Goal: Book appointment/travel/reservation

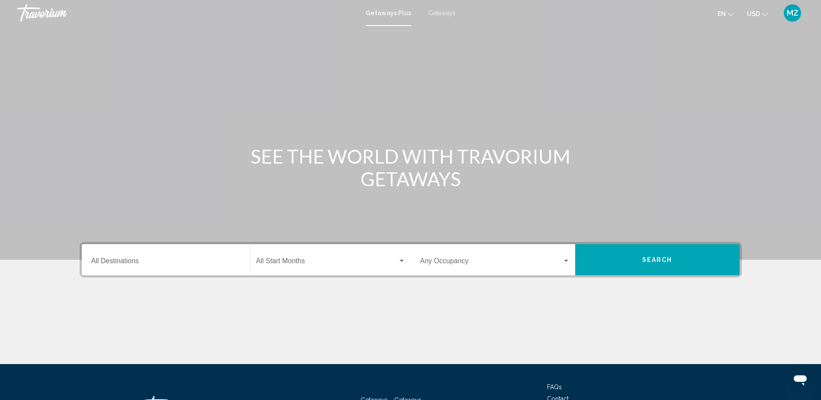
click at [130, 258] on div "Destination All Destinations" at bounding box center [166, 259] width 150 height 27
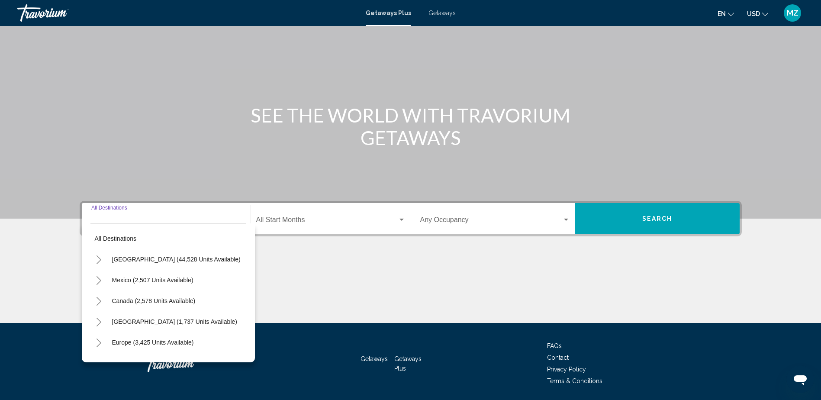
scroll to position [70, 0]
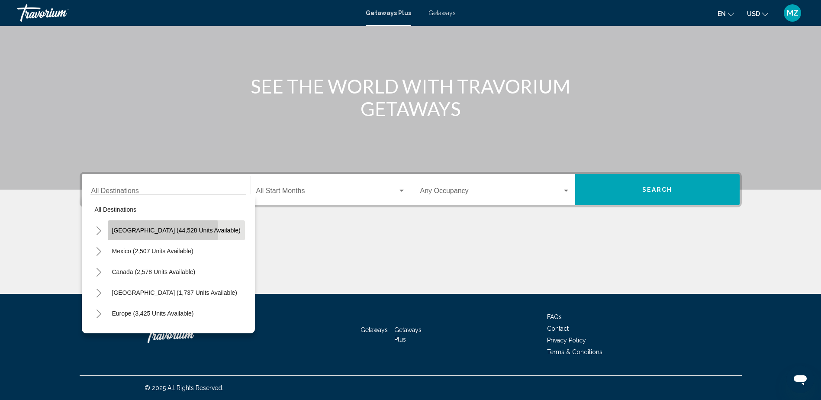
click at [135, 231] on span "[GEOGRAPHIC_DATA] (44,528 units available)" at bounding box center [176, 230] width 129 height 7
type input "**********"
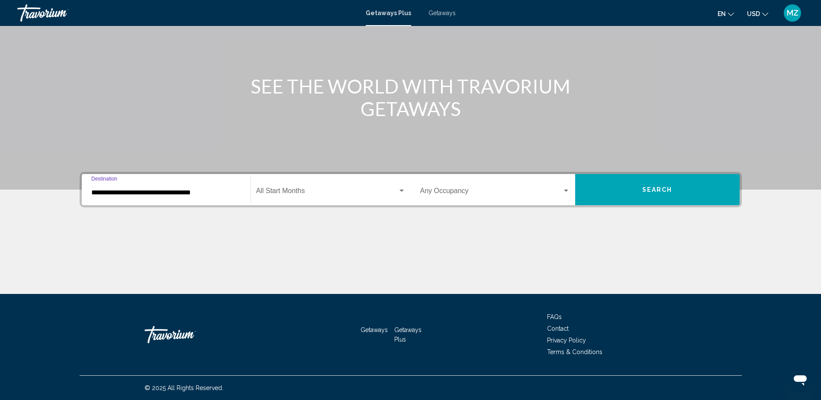
click at [567, 190] on div "Search widget" at bounding box center [566, 191] width 4 height 2
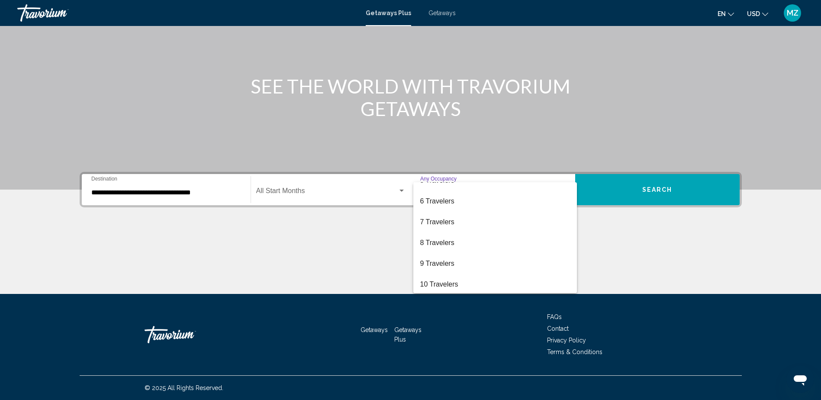
scroll to position [97, 0]
click at [447, 280] on span "10 Travelers" at bounding box center [495, 282] width 150 height 21
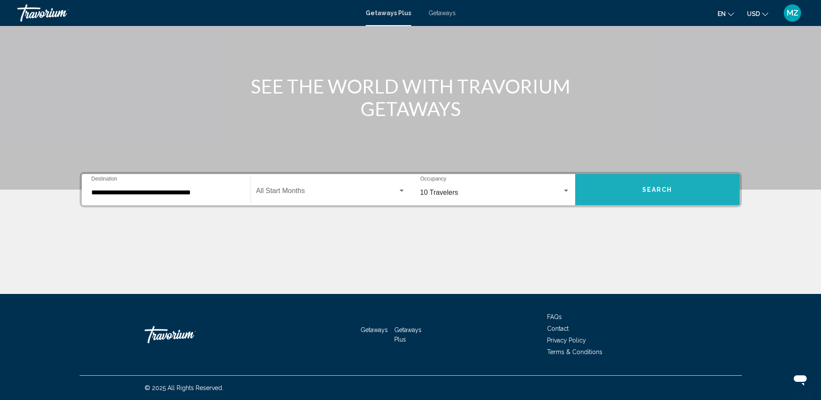
click at [665, 191] on span "Search" at bounding box center [657, 189] width 30 height 7
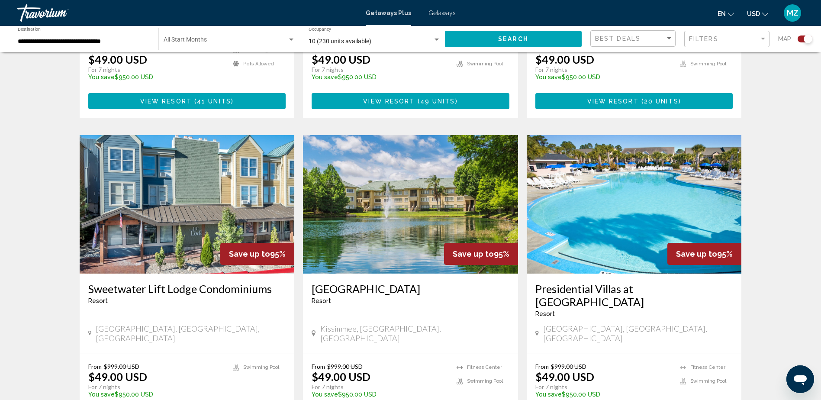
scroll to position [1212, 0]
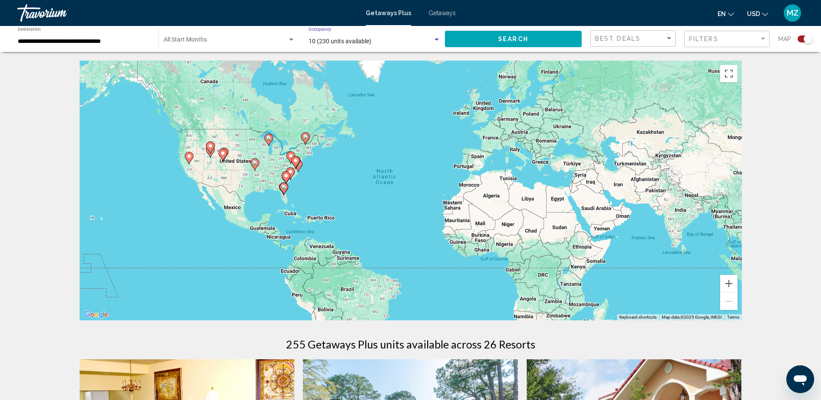
click at [435, 40] on div "Search widget" at bounding box center [436, 40] width 4 height 2
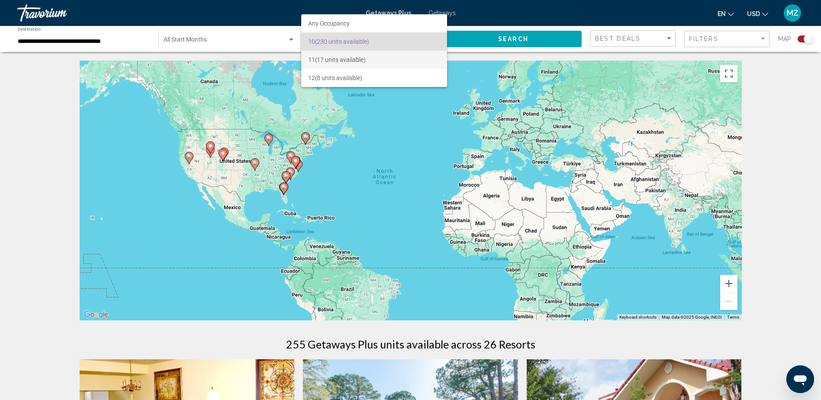
click at [402, 55] on span "11 (17 units available)" at bounding box center [374, 60] width 132 height 18
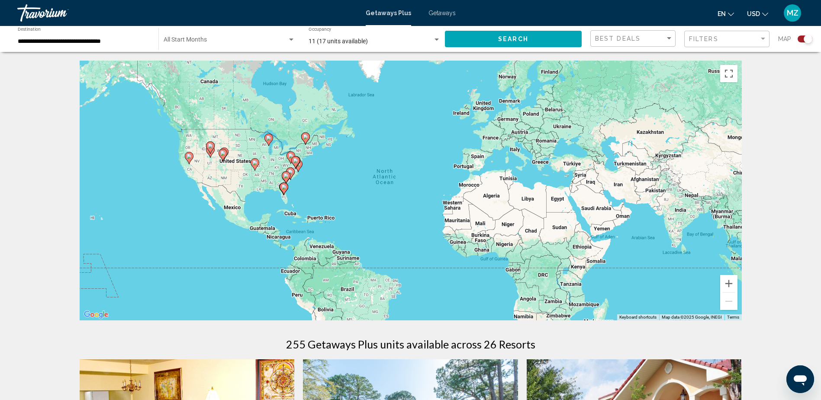
click at [431, 15] on span "Getaways" at bounding box center [441, 13] width 27 height 7
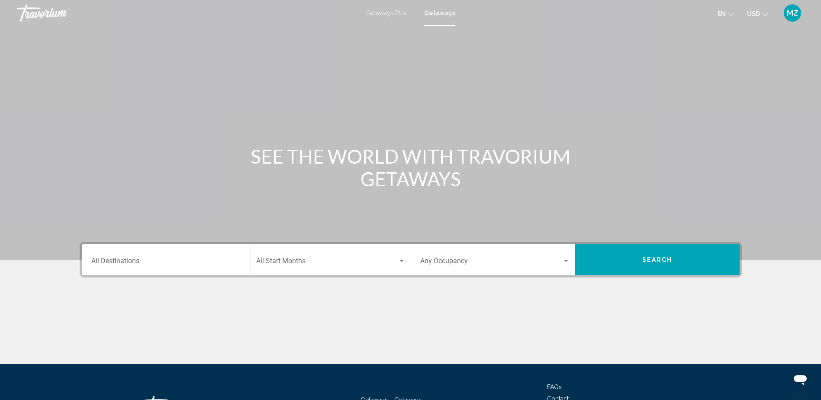
click at [114, 260] on input "Destination All Destinations" at bounding box center [166, 263] width 150 height 8
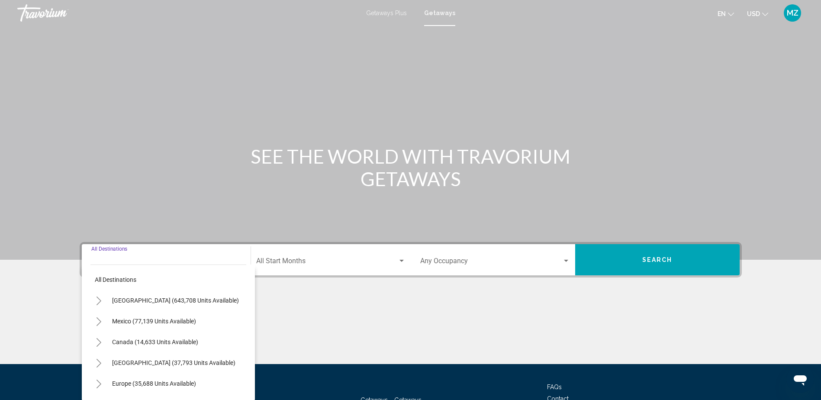
scroll to position [70, 0]
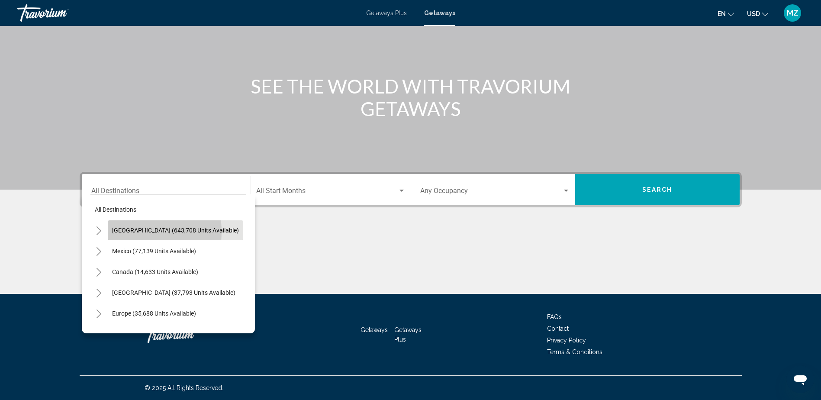
click at [129, 231] on span "[GEOGRAPHIC_DATA] (643,708 units available)" at bounding box center [175, 230] width 127 height 7
type input "**********"
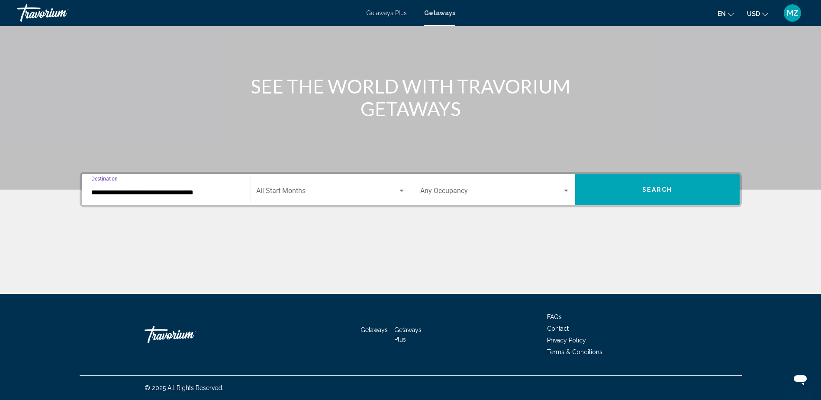
click at [566, 188] on div "Search widget" at bounding box center [566, 190] width 8 height 7
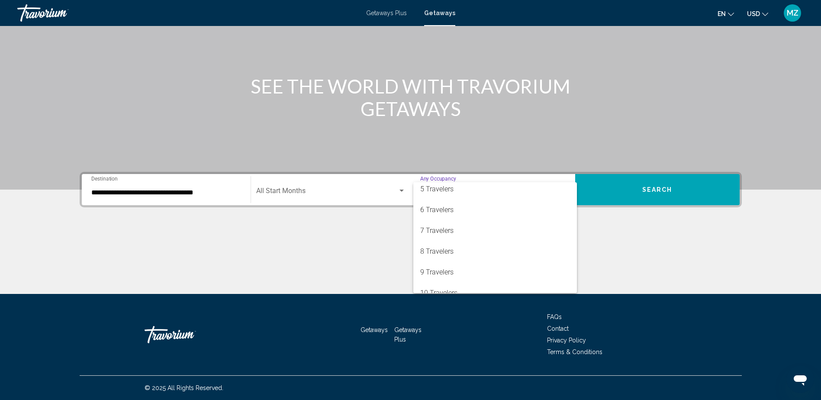
scroll to position [97, 0]
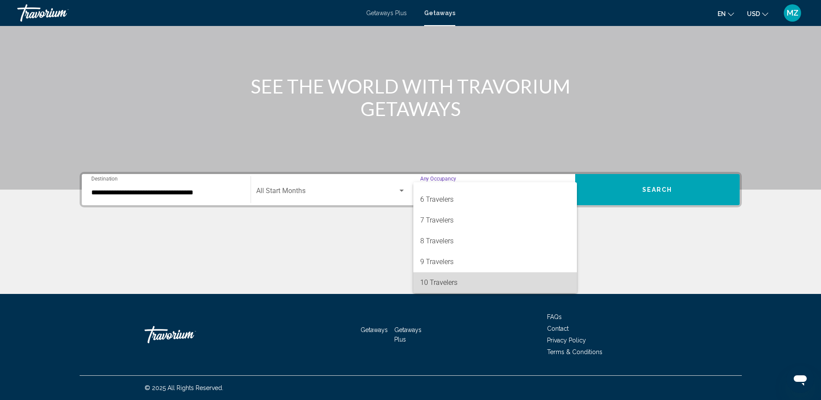
click at [525, 282] on span "10 Travelers" at bounding box center [495, 282] width 150 height 21
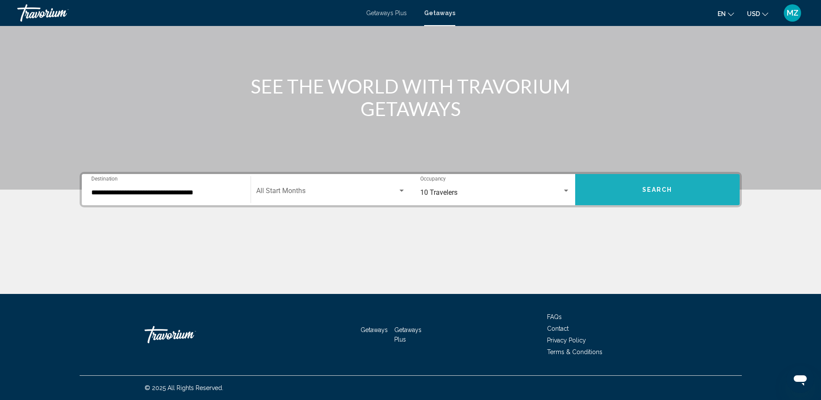
click at [627, 194] on button "Search" at bounding box center [657, 189] width 164 height 31
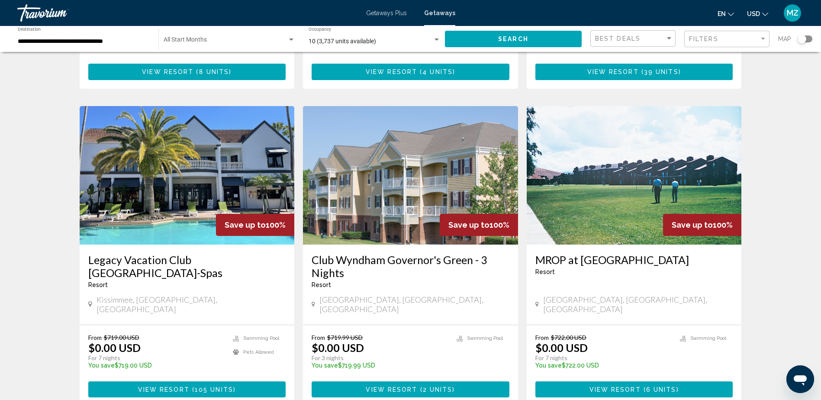
scroll to position [606, 0]
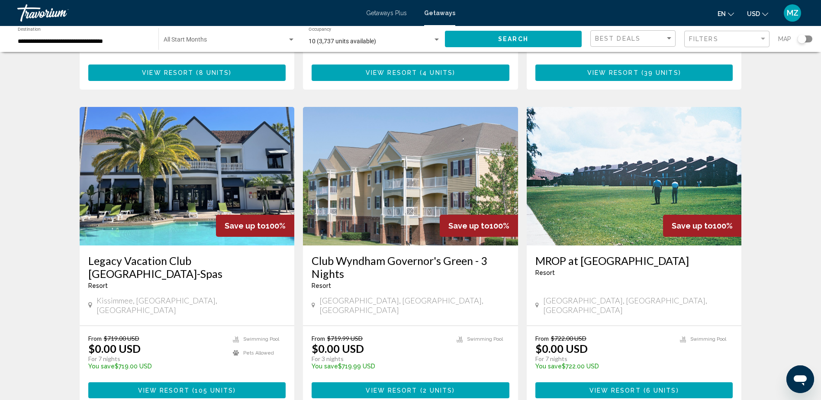
click at [177, 387] on span "View Resort" at bounding box center [163, 390] width 51 height 7
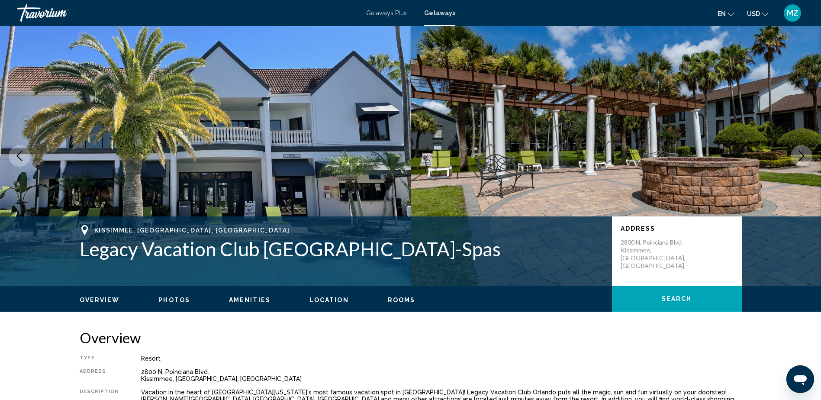
click at [804, 157] on icon "Next image" at bounding box center [801, 156] width 10 height 10
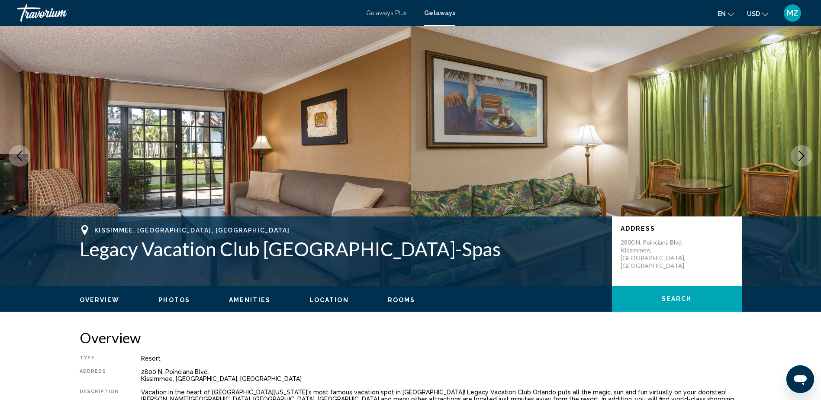
click at [804, 157] on icon "Next image" at bounding box center [801, 156] width 10 height 10
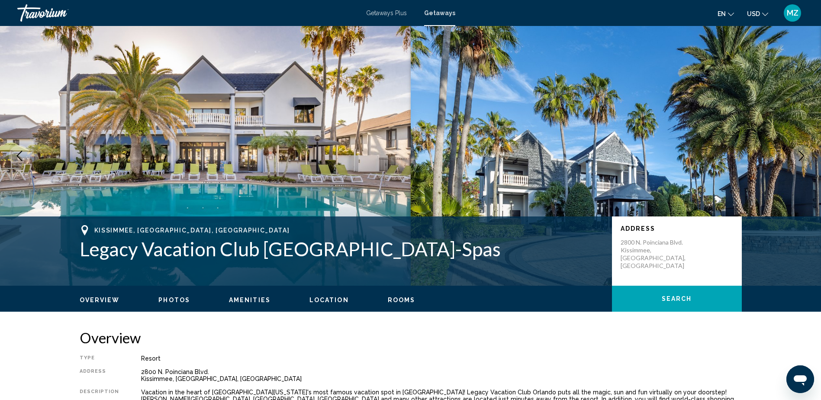
click at [804, 157] on icon "Next image" at bounding box center [801, 156] width 10 height 10
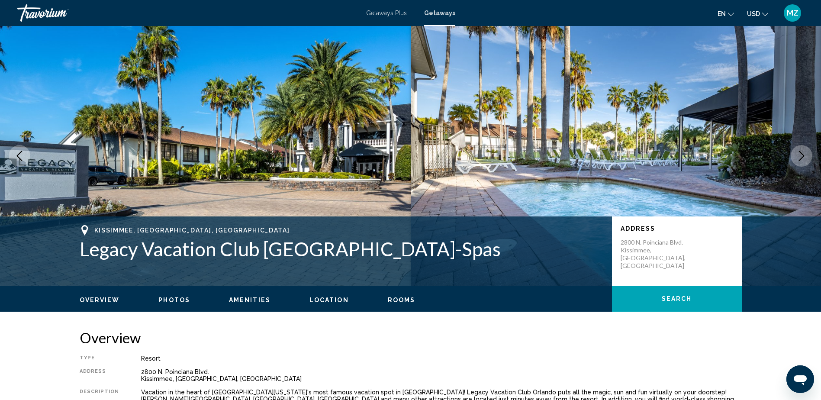
click at [804, 157] on icon "Next image" at bounding box center [801, 156] width 10 height 10
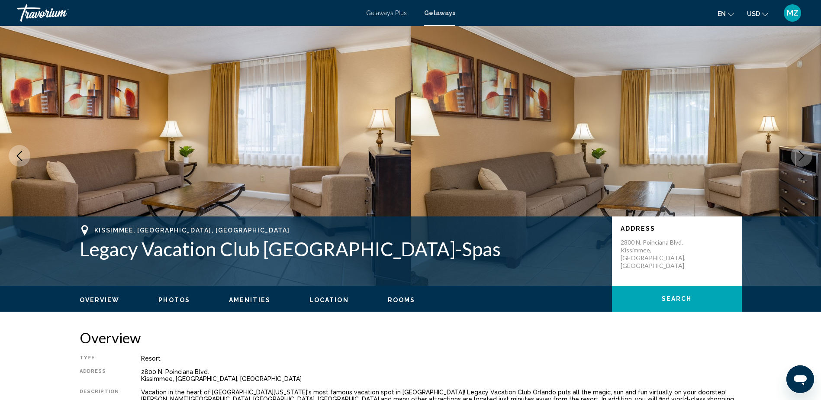
click at [804, 157] on icon "Next image" at bounding box center [801, 156] width 10 height 10
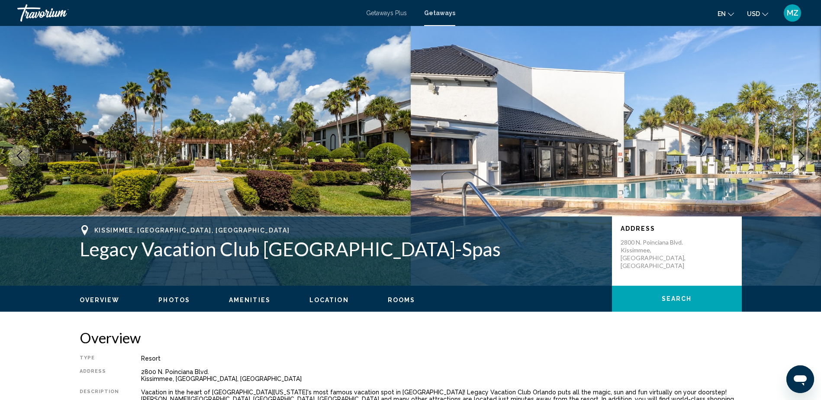
click at [25, 157] on button "Previous image" at bounding box center [20, 156] width 22 height 22
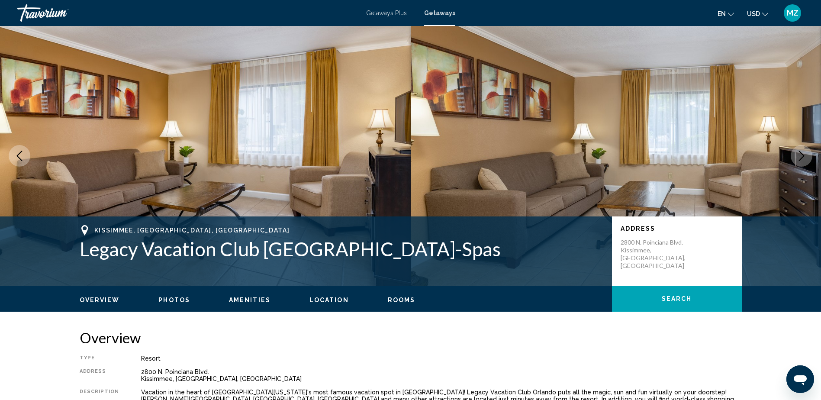
click at [797, 151] on icon "Next image" at bounding box center [801, 156] width 10 height 10
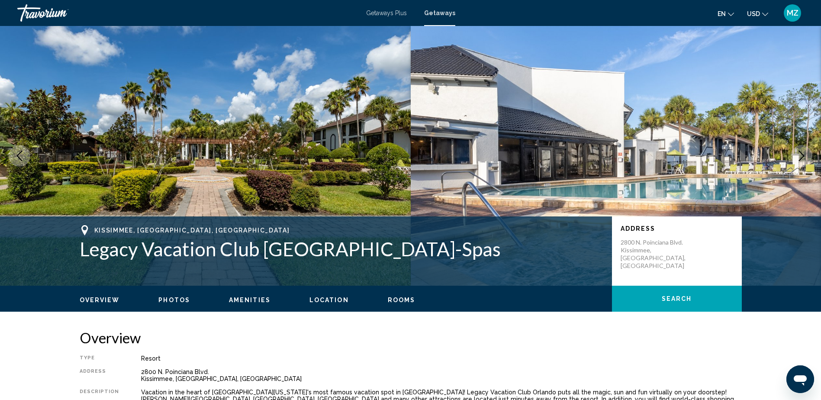
click at [797, 151] on icon "Next image" at bounding box center [801, 156] width 10 height 10
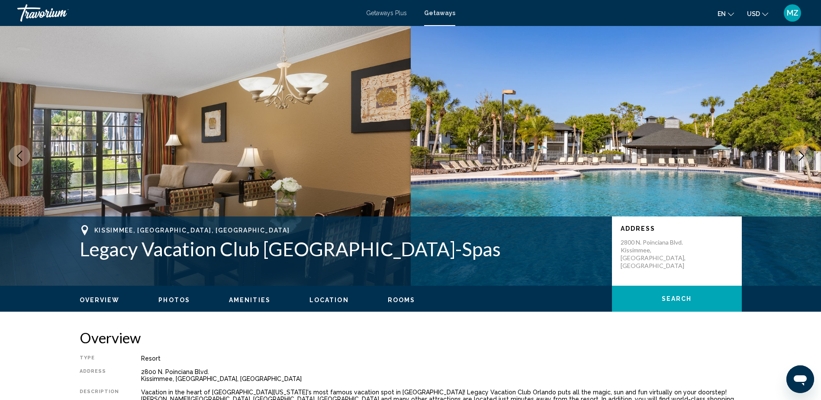
click at [797, 151] on icon "Next image" at bounding box center [801, 156] width 10 height 10
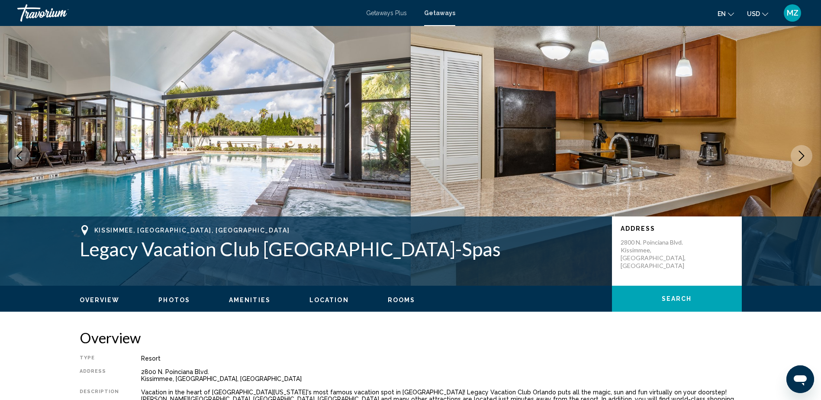
click at [797, 151] on icon "Next image" at bounding box center [801, 156] width 10 height 10
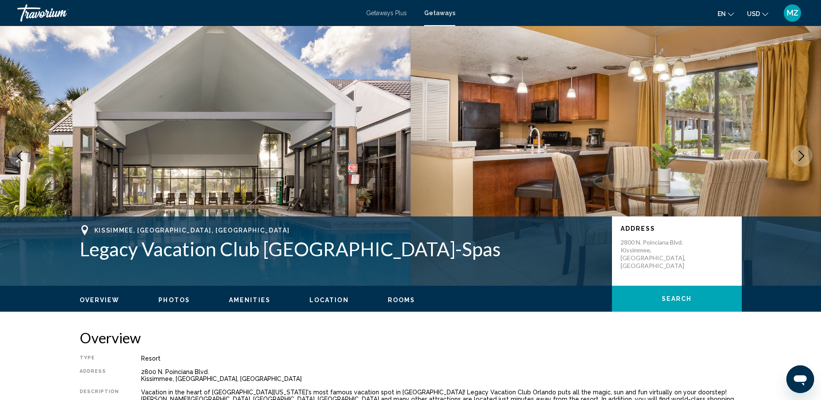
click at [797, 151] on icon "Next image" at bounding box center [801, 156] width 10 height 10
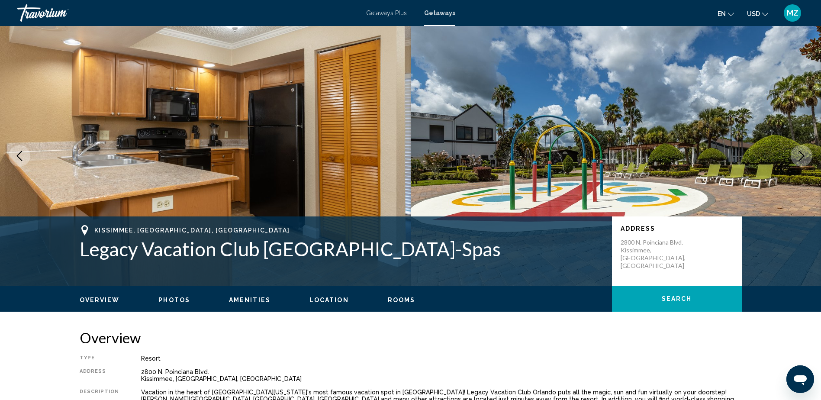
click at [797, 151] on icon "Next image" at bounding box center [801, 156] width 10 height 10
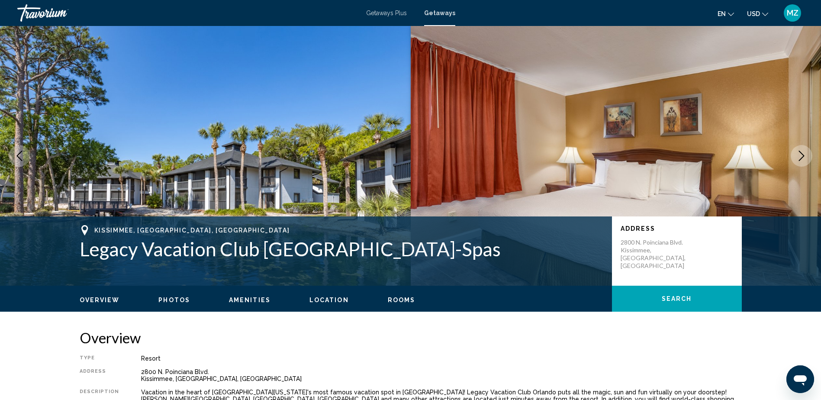
click at [22, 156] on icon "Previous image" at bounding box center [19, 156] width 10 height 10
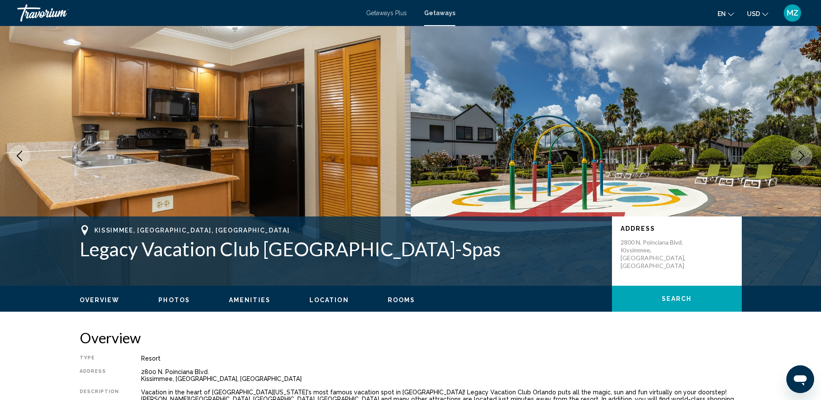
click at [804, 150] on button "Next image" at bounding box center [802, 156] width 22 height 22
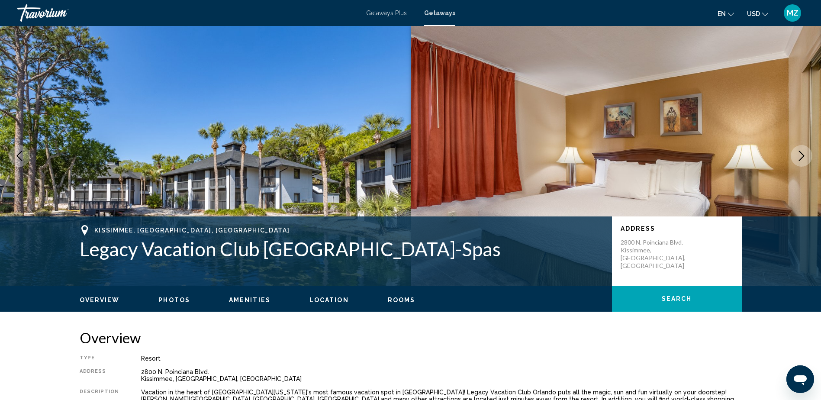
click at [804, 150] on button "Next image" at bounding box center [802, 156] width 22 height 22
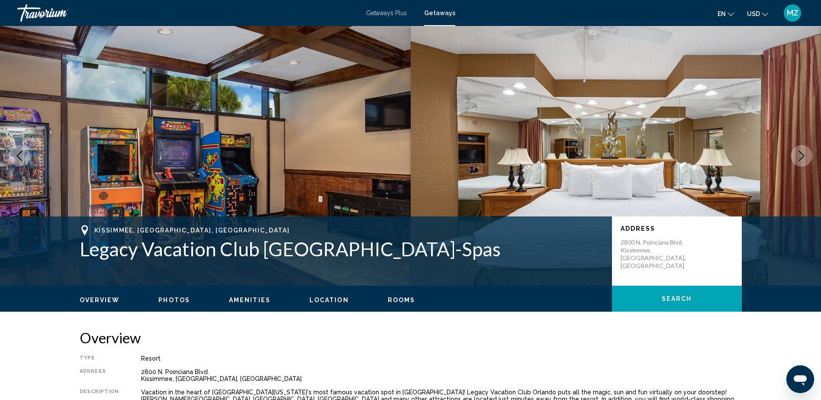
click at [804, 150] on button "Next image" at bounding box center [802, 156] width 22 height 22
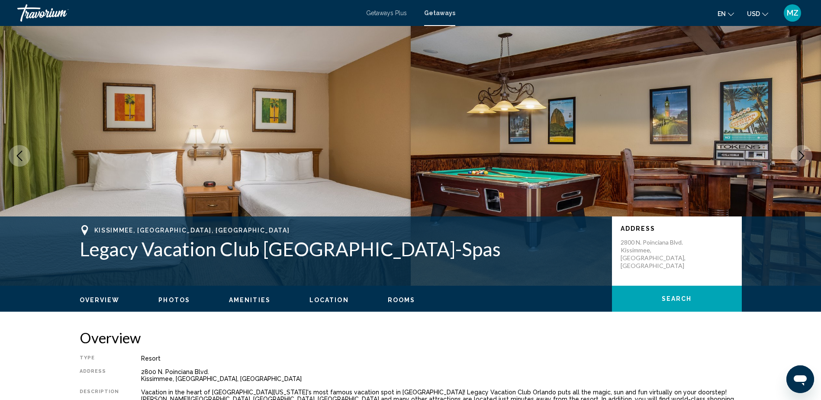
click at [804, 150] on button "Next image" at bounding box center [802, 156] width 22 height 22
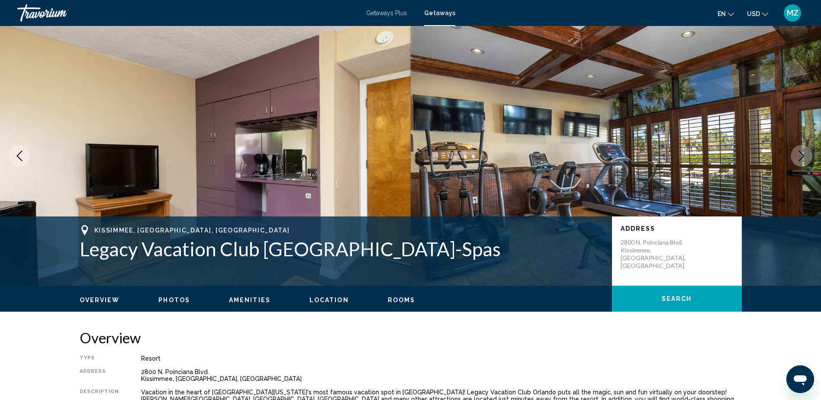
click at [800, 155] on icon "Next image" at bounding box center [801, 156] width 10 height 10
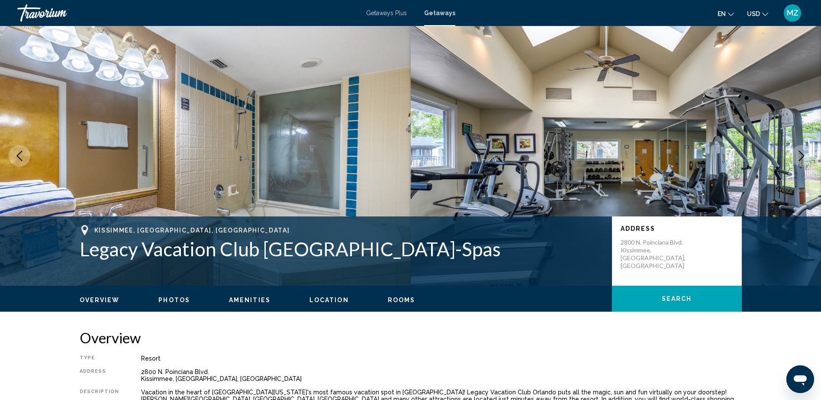
click at [800, 155] on icon "Next image" at bounding box center [801, 156] width 10 height 10
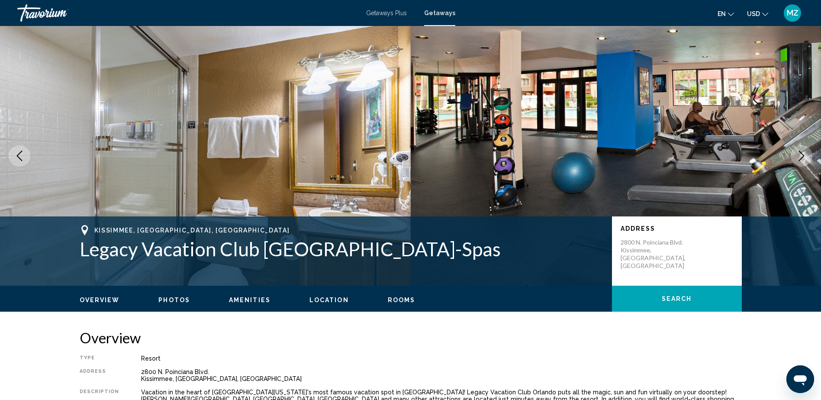
click at [800, 155] on icon "Next image" at bounding box center [801, 156] width 10 height 10
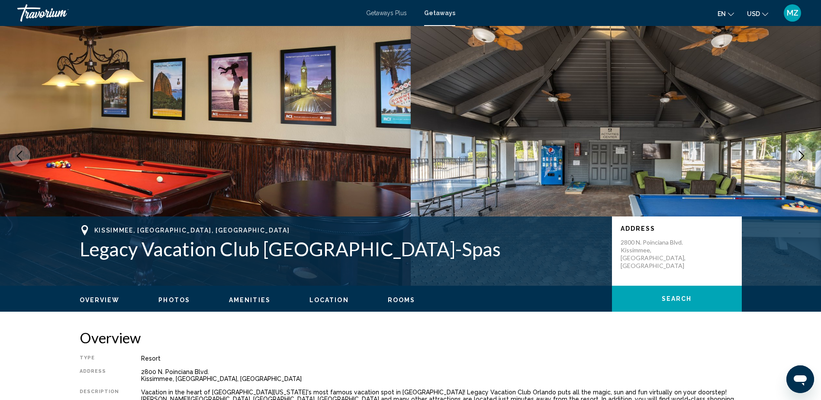
click at [800, 155] on icon "Next image" at bounding box center [801, 156] width 10 height 10
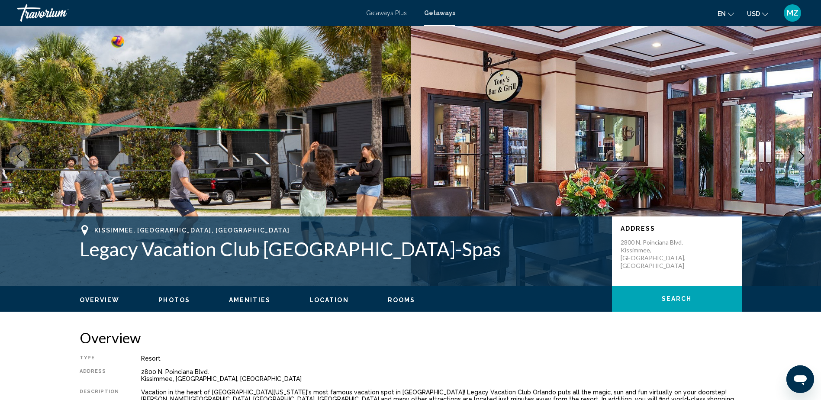
click at [800, 155] on icon "Next image" at bounding box center [801, 156] width 10 height 10
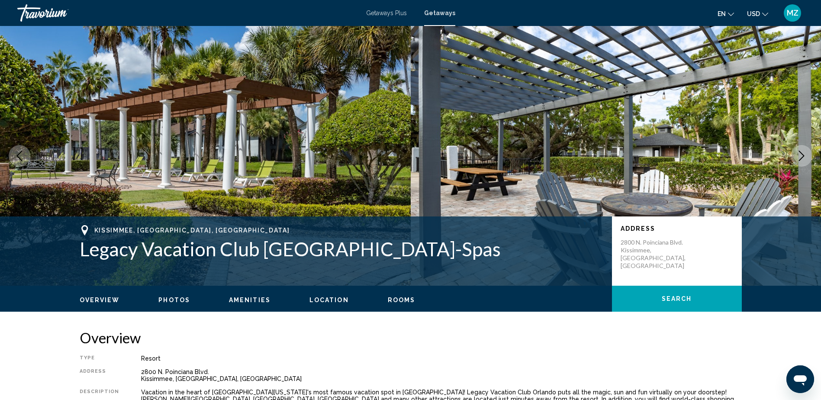
click at [800, 155] on icon "Next image" at bounding box center [801, 156] width 10 height 10
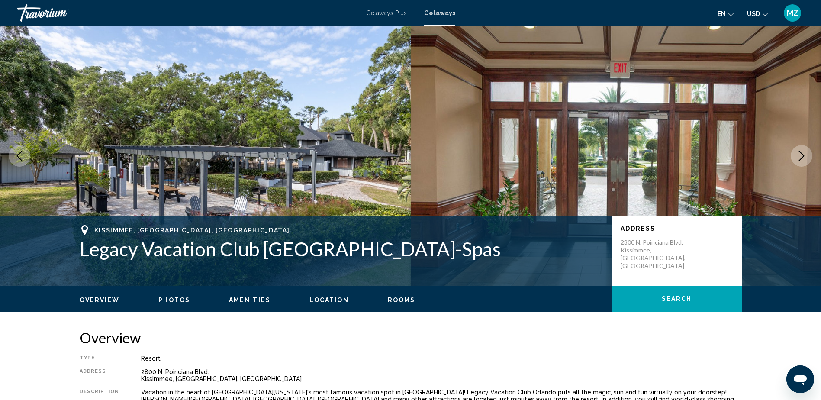
click at [800, 155] on icon "Next image" at bounding box center [801, 156] width 10 height 10
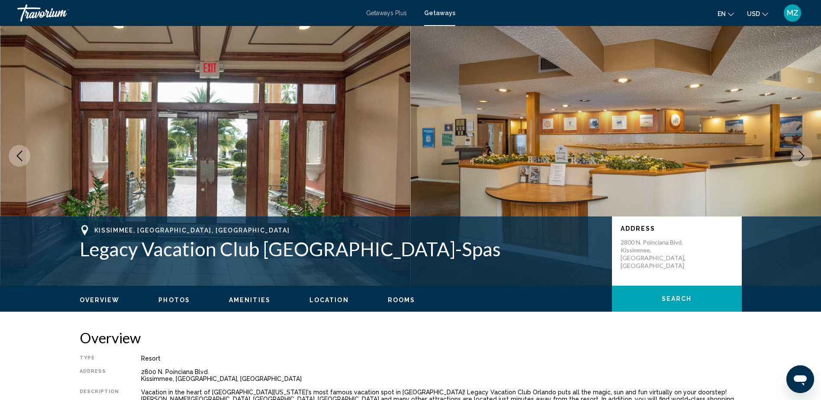
click at [800, 155] on icon "Next image" at bounding box center [801, 156] width 10 height 10
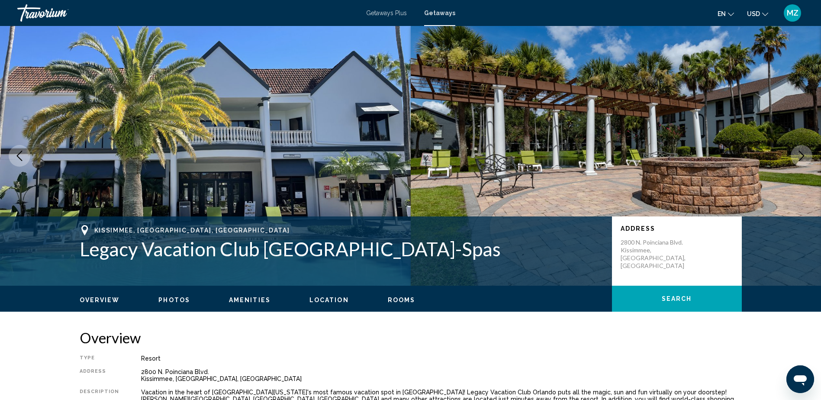
click at [800, 155] on icon "Next image" at bounding box center [801, 156] width 10 height 10
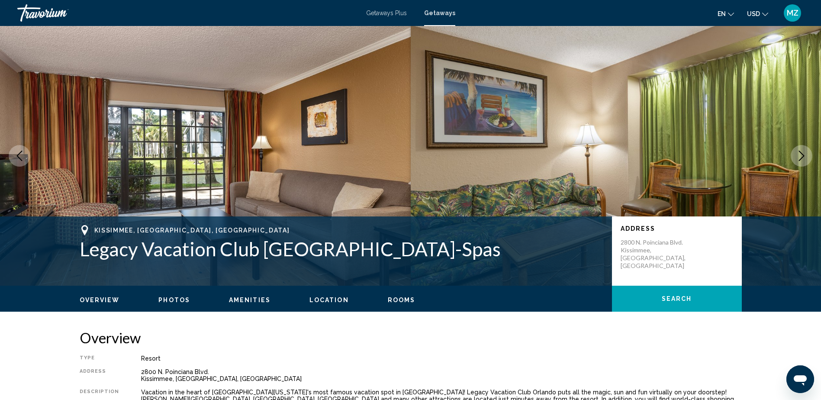
click at [800, 155] on icon "Next image" at bounding box center [801, 156] width 10 height 10
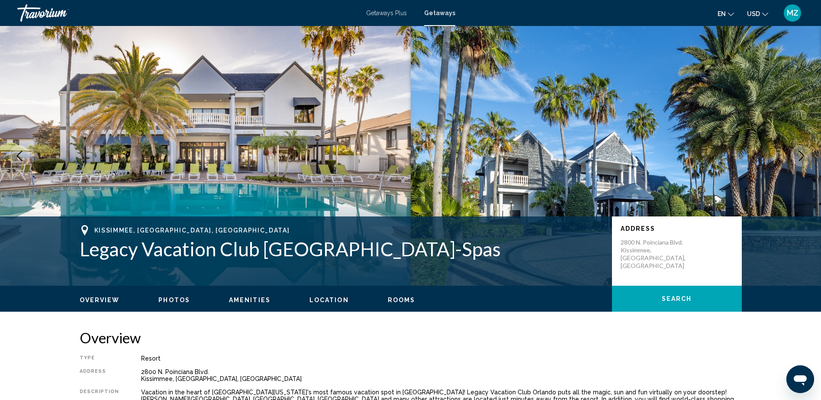
click at [800, 155] on icon "Next image" at bounding box center [801, 156] width 10 height 10
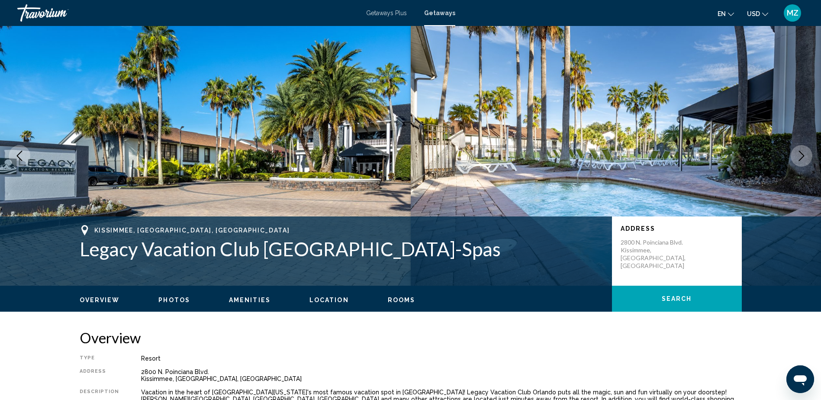
click at [800, 155] on icon "Next image" at bounding box center [801, 156] width 10 height 10
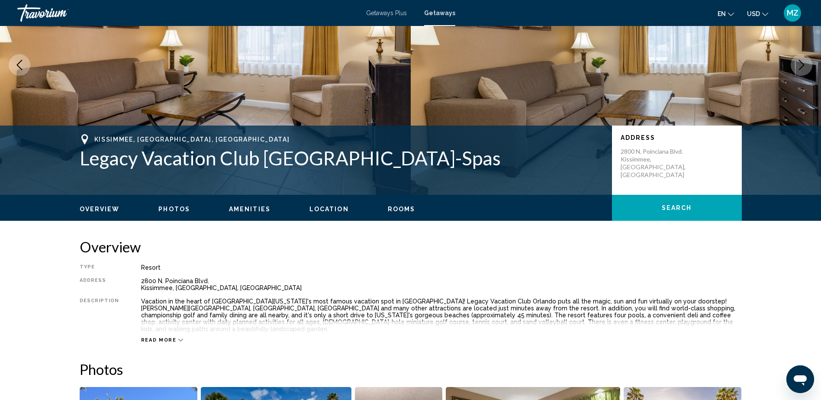
scroll to position [87, 0]
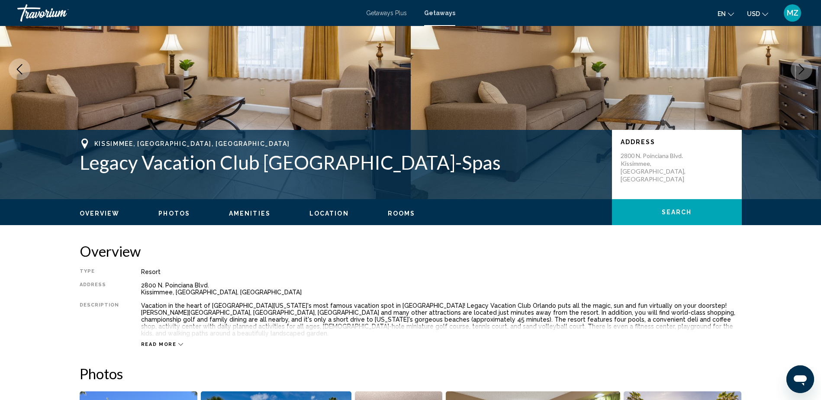
click at [165, 214] on span "Photos" at bounding box center [174, 213] width 32 height 7
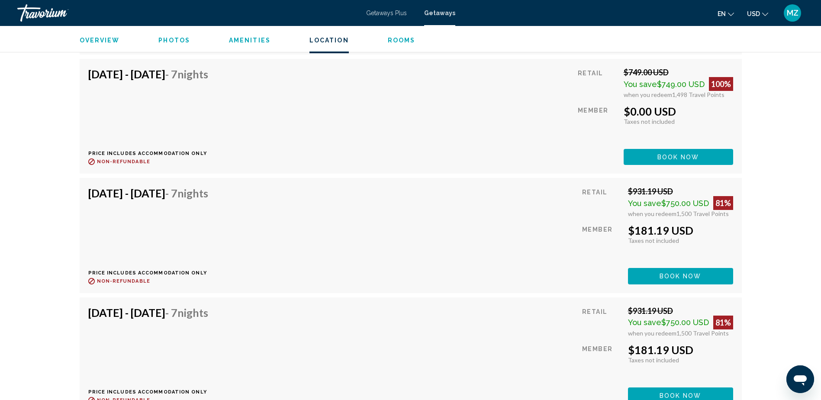
scroll to position [2500, 0]
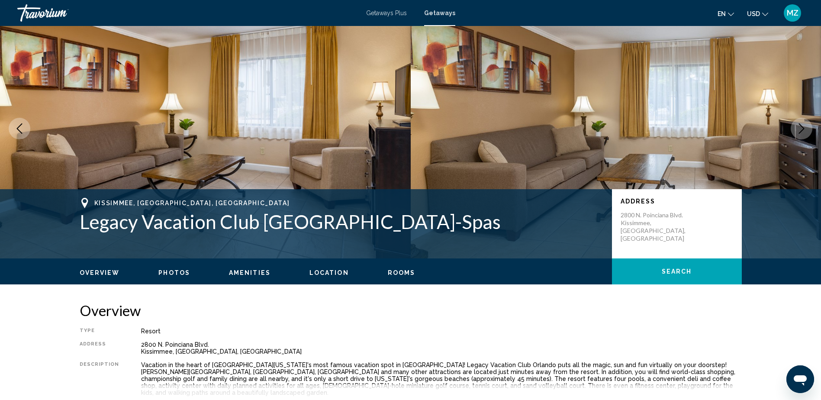
scroll to position [0, 0]
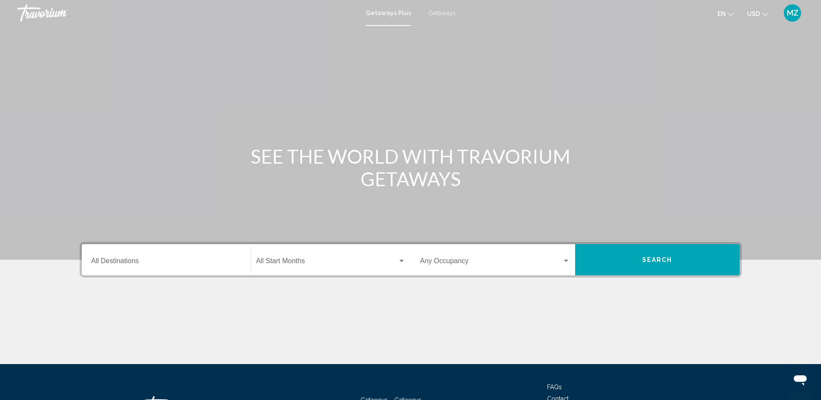
click at [118, 262] on input "Destination All Destinations" at bounding box center [166, 263] width 150 height 8
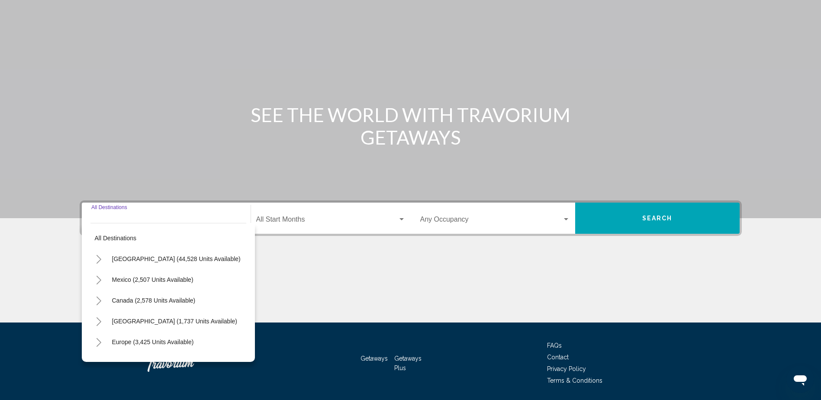
scroll to position [70, 0]
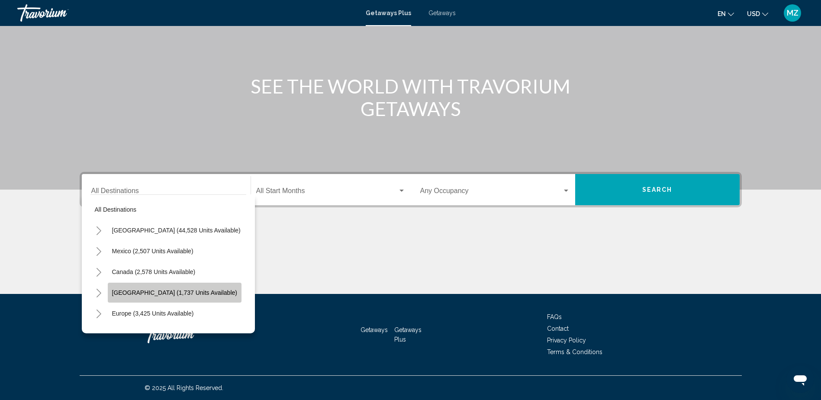
click at [151, 293] on span "[GEOGRAPHIC_DATA] (1,737 units available)" at bounding box center [174, 292] width 125 height 7
type input "**********"
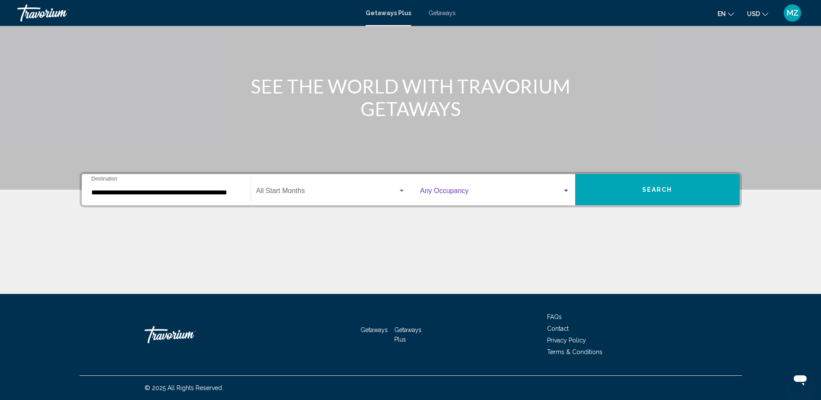
click at [566, 191] on div "Search widget" at bounding box center [566, 191] width 4 height 2
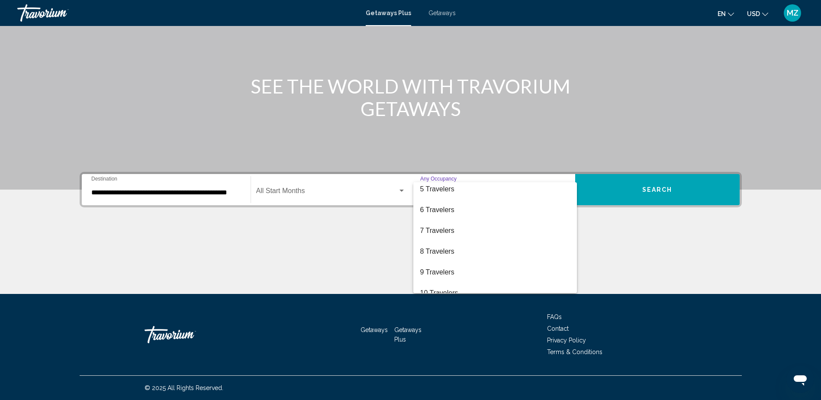
scroll to position [97, 0]
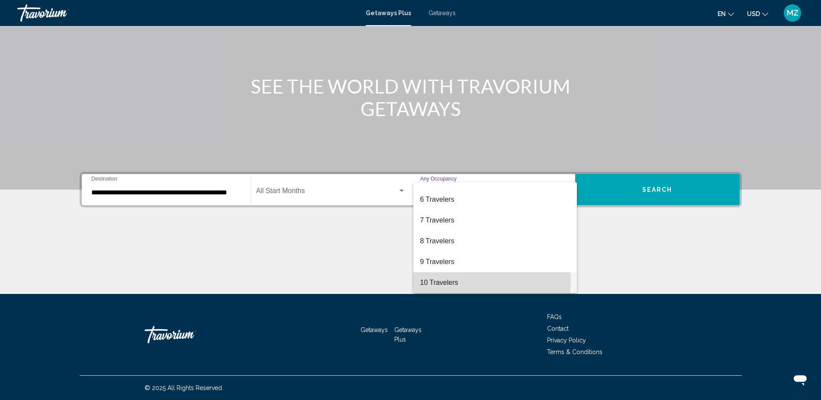
click at [440, 281] on span "10 Travelers" at bounding box center [495, 282] width 150 height 21
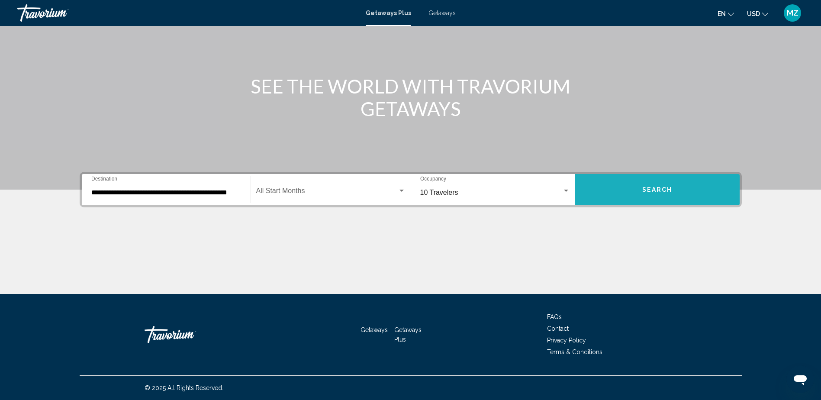
click at [652, 189] on span "Search" at bounding box center [657, 189] width 30 height 7
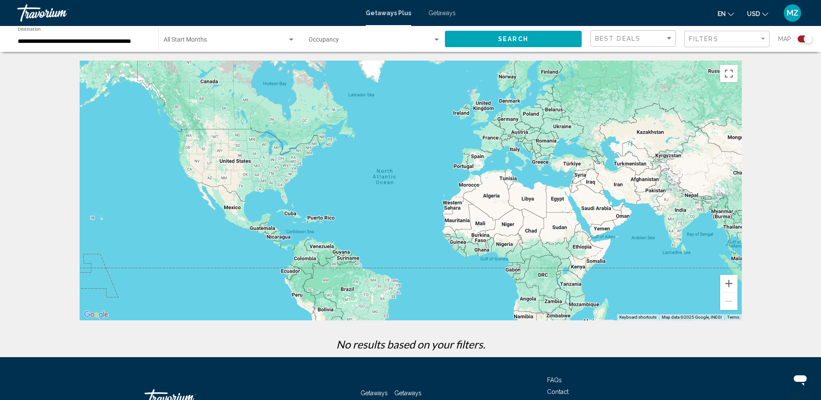
click at [434, 12] on span "Getaways" at bounding box center [441, 13] width 27 height 7
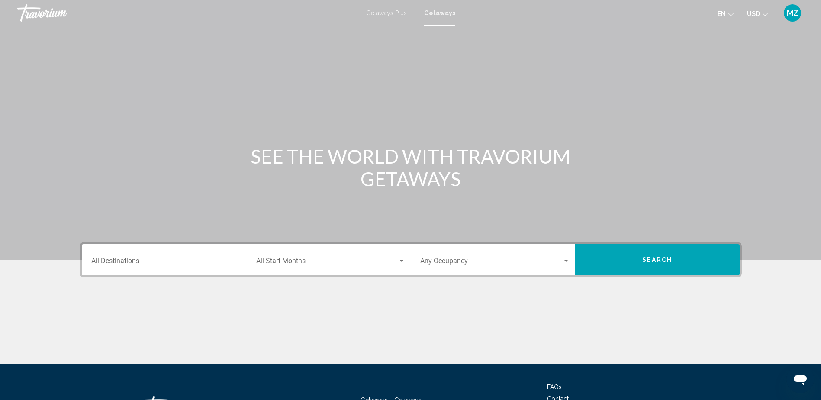
click at [125, 262] on input "Destination All Destinations" at bounding box center [166, 263] width 150 height 8
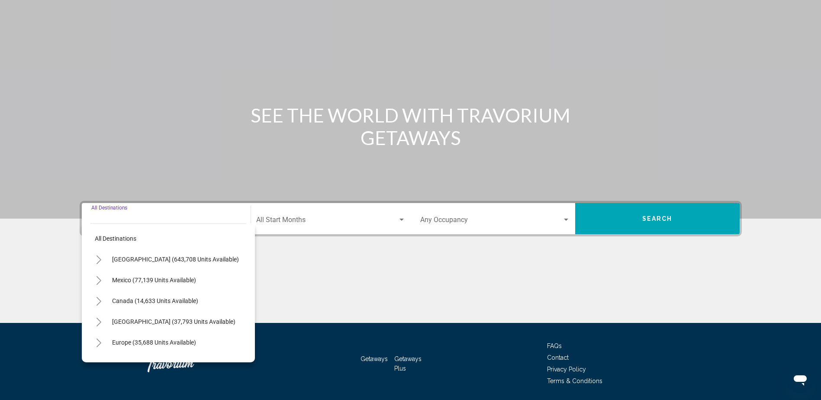
scroll to position [70, 0]
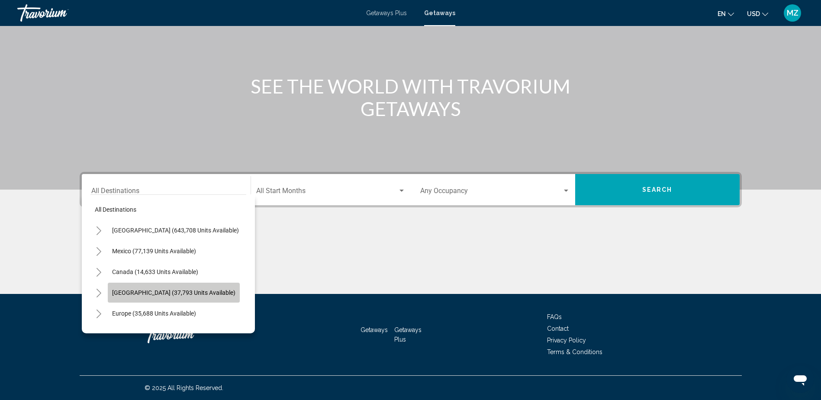
click at [131, 294] on span "[GEOGRAPHIC_DATA] (37,793 units available)" at bounding box center [173, 292] width 123 height 7
type input "**********"
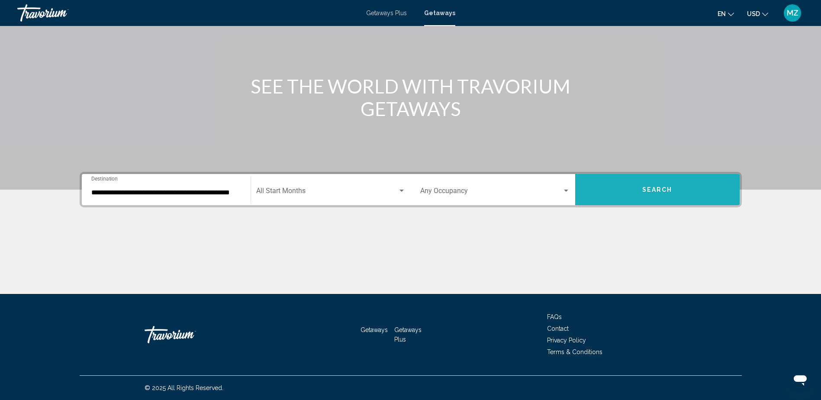
click at [662, 190] on span "Search" at bounding box center [657, 189] width 30 height 7
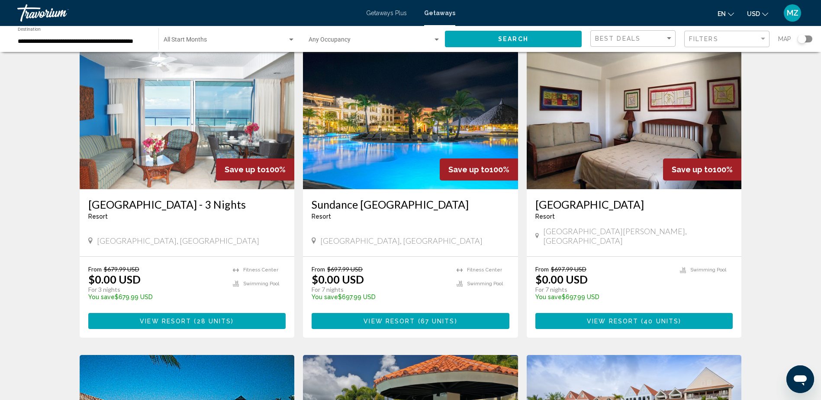
scroll to position [649, 0]
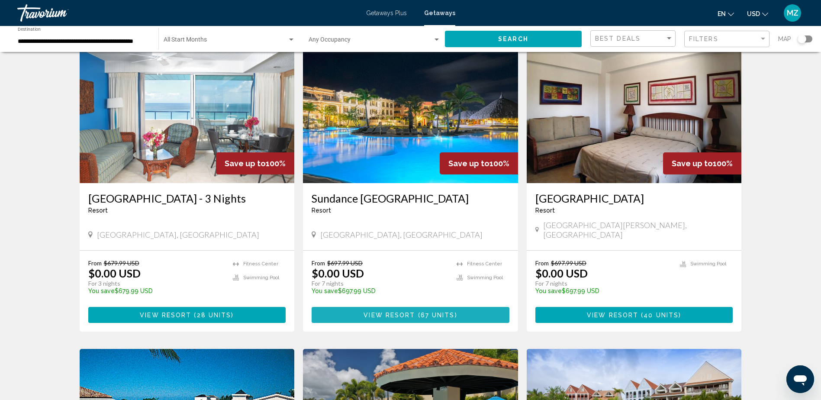
click at [421, 312] on span "67 units" at bounding box center [438, 315] width 34 height 7
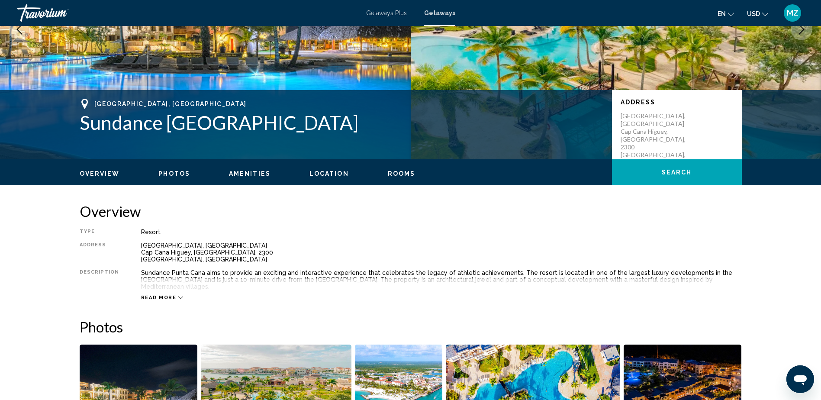
scroll to position [130, 0]
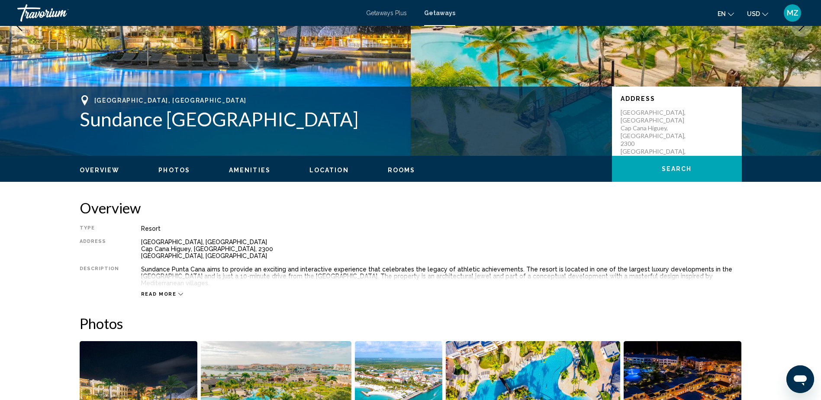
click at [168, 172] on span "Photos" at bounding box center [174, 170] width 32 height 7
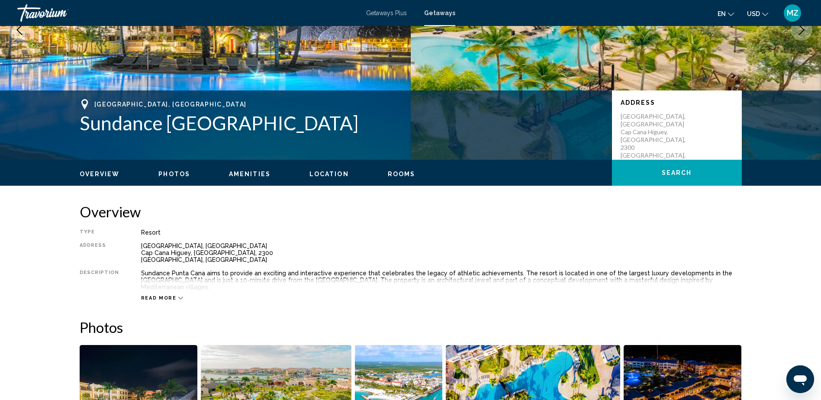
scroll to position [0, 0]
